Goal: Task Accomplishment & Management: Manage account settings

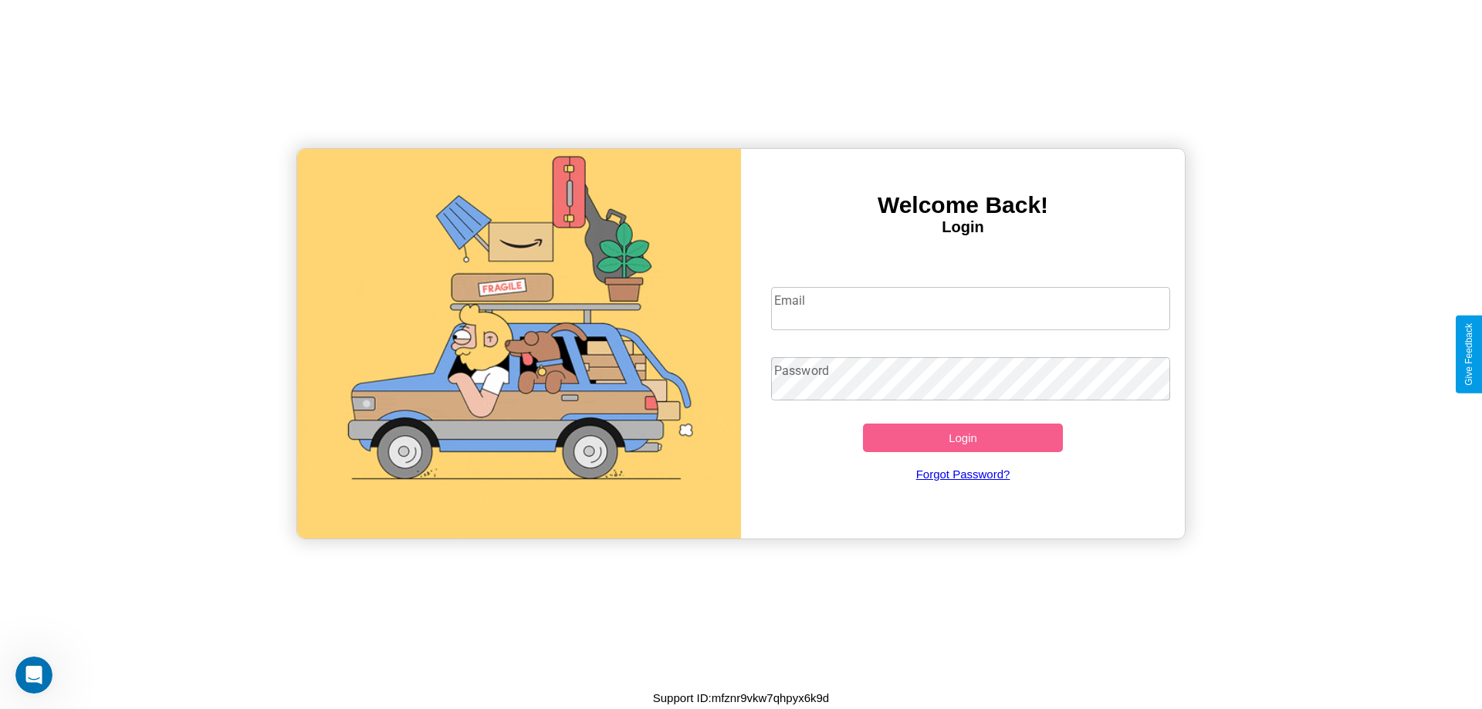
click at [970, 308] on input "Email" at bounding box center [971, 308] width 400 height 43
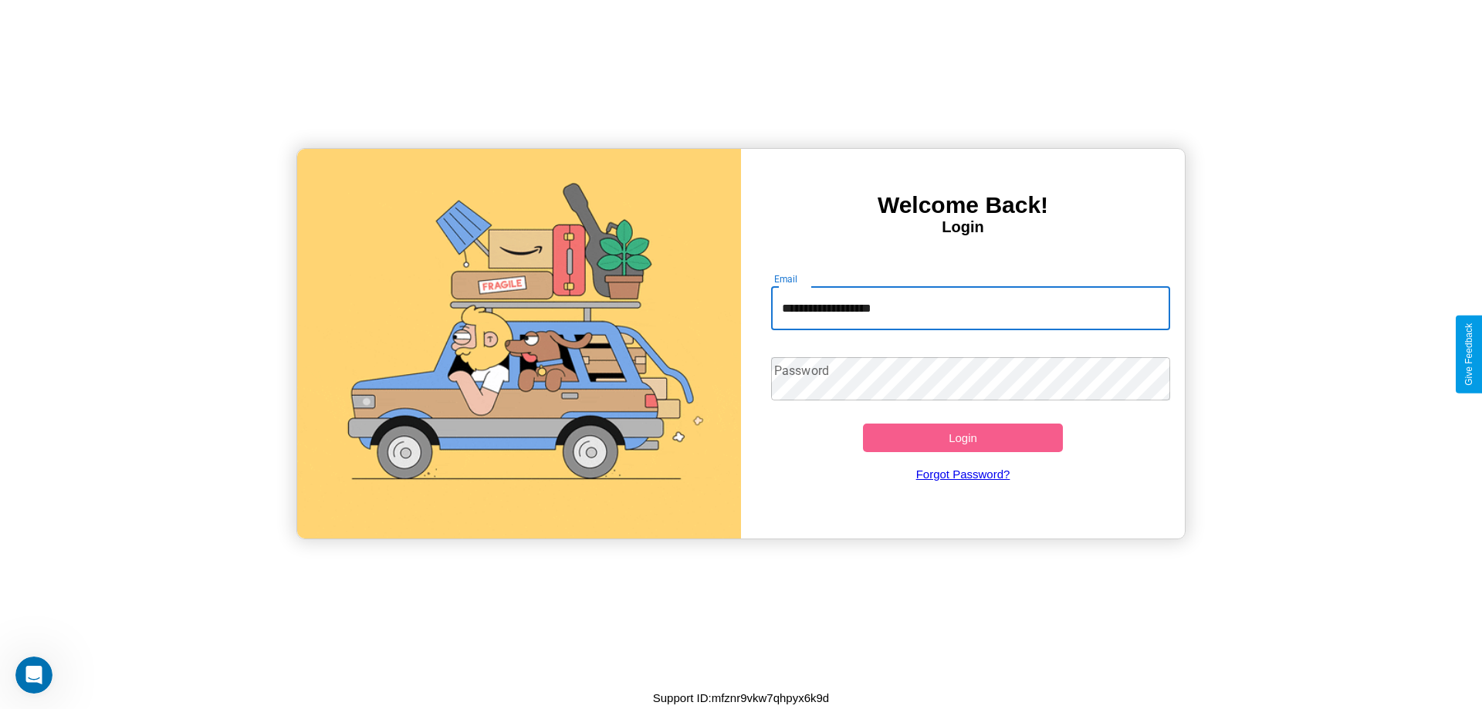
type input "**********"
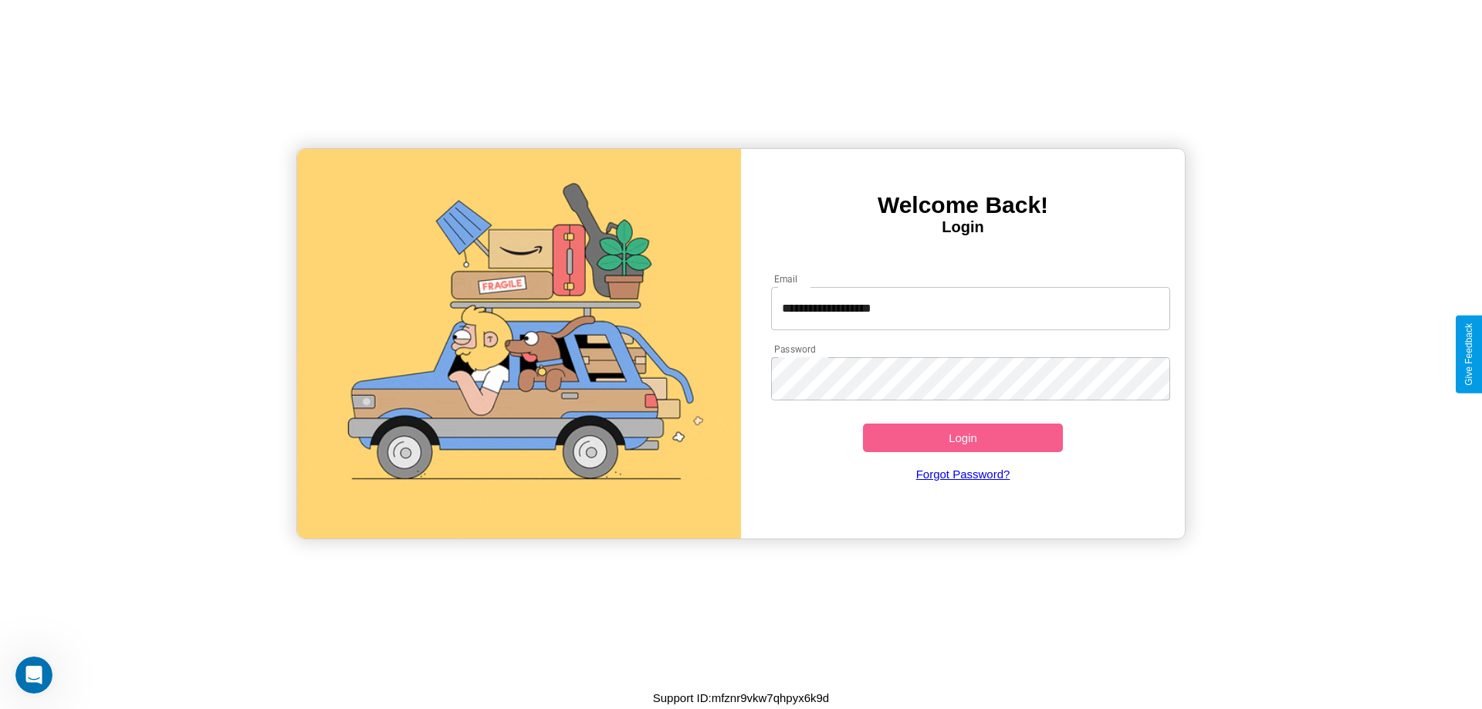
click at [962, 438] on button "Login" at bounding box center [963, 438] width 200 height 29
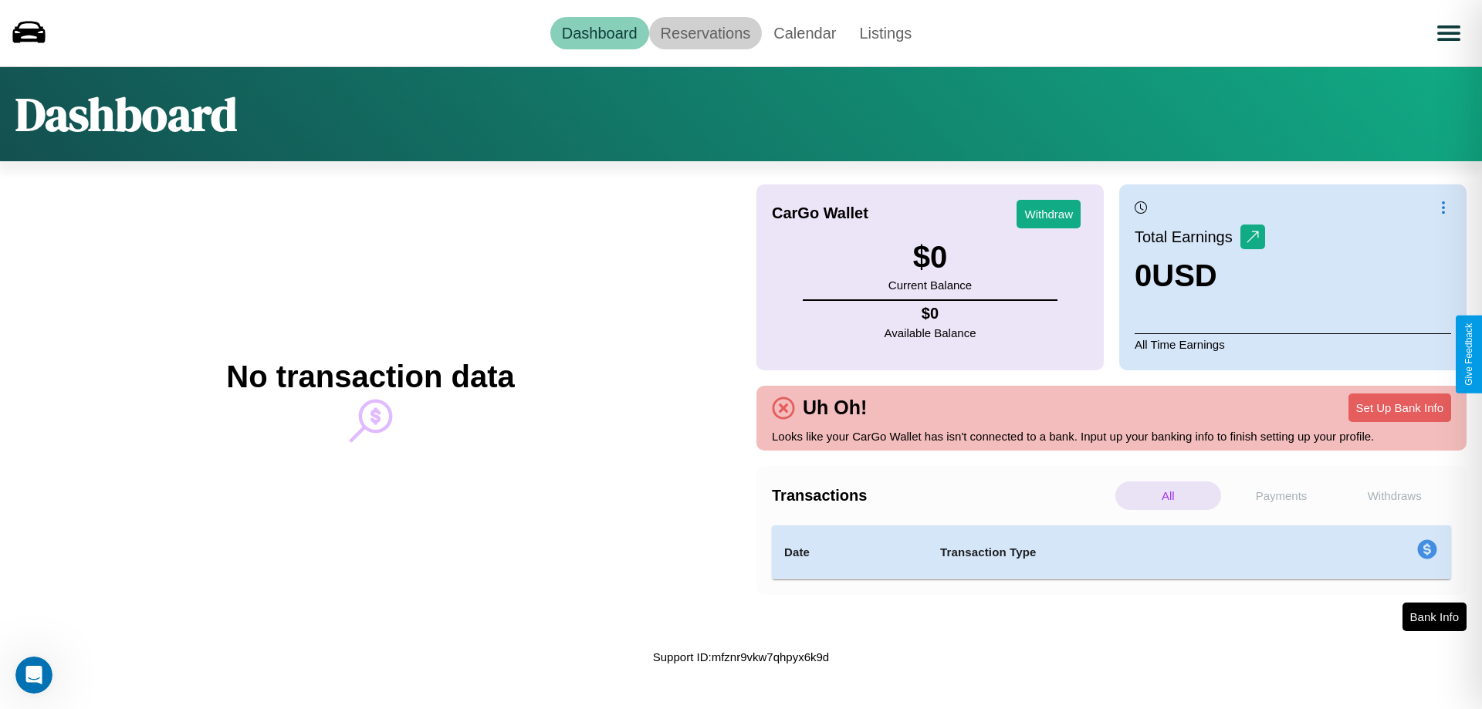
click at [705, 32] on link "Reservations" at bounding box center [705, 33] width 113 height 32
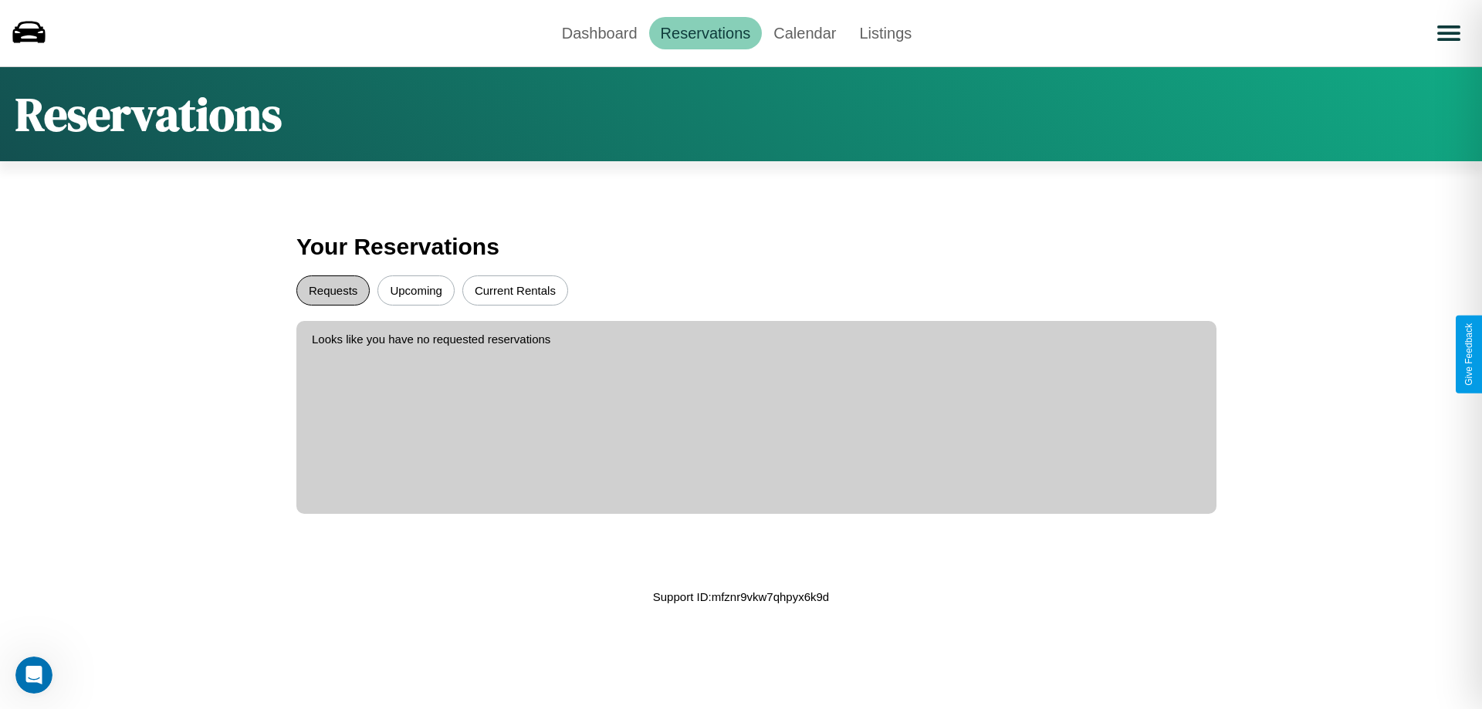
click at [333, 290] on button "Requests" at bounding box center [332, 291] width 73 height 30
click at [515, 290] on button "Current Rentals" at bounding box center [515, 291] width 106 height 30
click at [416, 290] on button "Upcoming" at bounding box center [415, 291] width 77 height 30
click at [804, 32] on link "Calendar" at bounding box center [805, 33] width 86 height 32
